Goal: Transaction & Acquisition: Download file/media

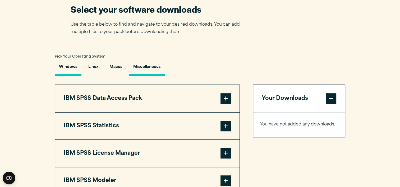
scroll to position [318, 0]
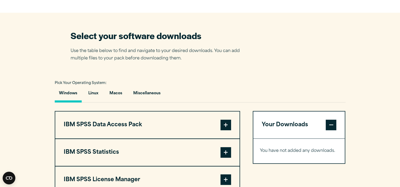
click at [227, 152] on span at bounding box center [226, 152] width 11 height 11
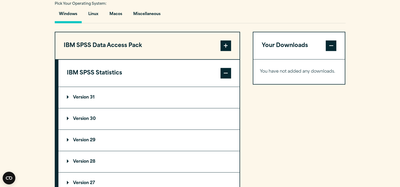
scroll to position [423, 0]
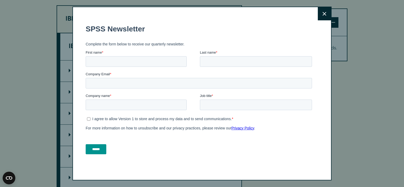
click at [320, 11] on button "Close" at bounding box center [324, 13] width 13 height 13
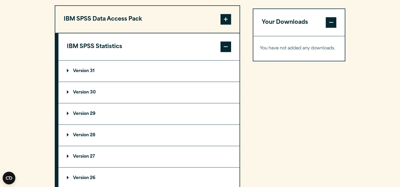
click at [76, 90] on p "Version 30" at bounding box center [81, 92] width 29 height 4
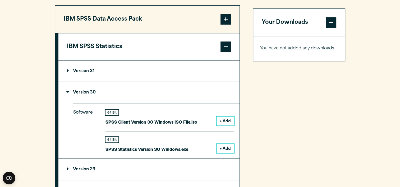
click at [229, 146] on button "+ Add" at bounding box center [225, 148] width 17 height 9
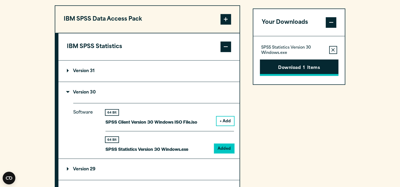
click at [306, 67] on button "Download 1 Items" at bounding box center [299, 68] width 79 height 16
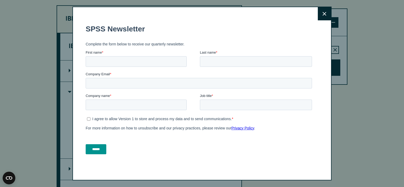
click at [328, 13] on button "Close" at bounding box center [324, 13] width 13 height 13
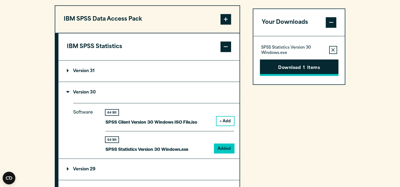
click at [287, 64] on button "Download 1 Items" at bounding box center [299, 68] width 79 height 16
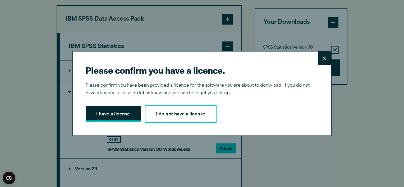
click at [117, 117] on button "I have a license" at bounding box center [113, 114] width 55 height 16
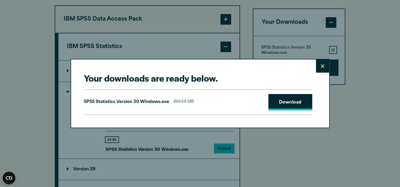
click at [296, 103] on link "Download" at bounding box center [291, 102] width 44 height 16
